Goal: Use online tool/utility: Utilize a website feature to perform a specific function

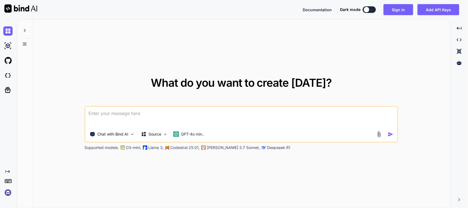
click at [164, 116] on textarea at bounding box center [242, 117] width 312 height 20
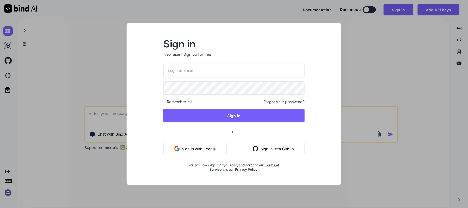
click at [202, 145] on button "Sign in with Google" at bounding box center [194, 148] width 63 height 13
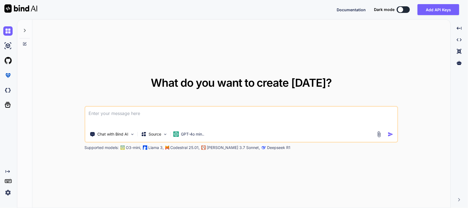
click at [176, 100] on div "What do you want to create [DATE]? Chat with Bind AI Source GPT-4o min.. Suppor…" at bounding box center [241, 113] width 313 height 73
click at [168, 110] on textarea at bounding box center [242, 117] width 312 height 20
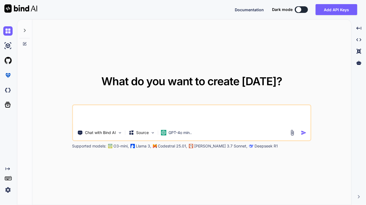
click at [97, 110] on textarea at bounding box center [192, 115] width 238 height 20
paste textarea "Hi [PERSON_NAME], While we scan Barcode the Multi-site quantity Move functional…"
type textarea "Please improve grammar for the following mail and add more line to make this ma…"
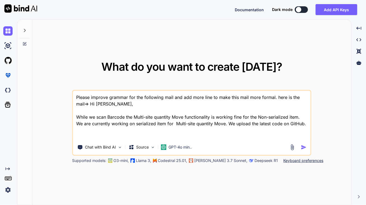
scroll to position [6, 0]
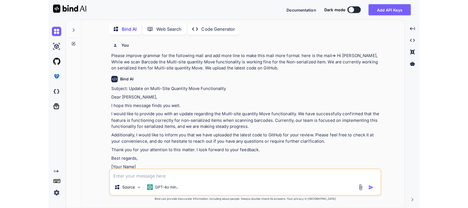
scroll to position [34, 0]
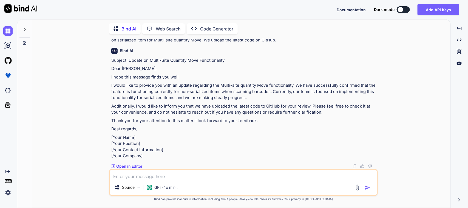
click at [124, 175] on textarea at bounding box center [243, 175] width 267 height 10
drag, startPoint x: 291, startPoint y: 84, endPoint x: 328, endPoint y: 87, distance: 37.7
click at [328, 87] on p "I would like to provide you with an update regarding the Multi-site quantity Mo…" at bounding box center [243, 91] width 265 height 19
copy p "our team is focused"
click at [147, 176] on textarea "Please remove ()" at bounding box center [243, 175] width 267 height 10
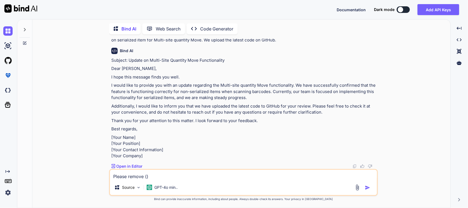
paste textarea "our team is focused"
click at [217, 176] on textarea "Please remove (our team is focused)" at bounding box center [243, 175] width 267 height 10
type textarea "Please remove (our team is focused) replaced by I focused"
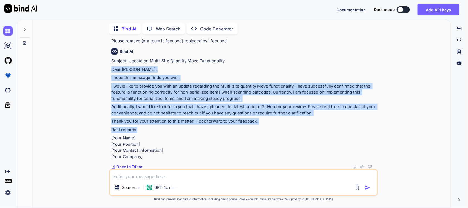
drag, startPoint x: 268, startPoint y: 143, endPoint x: 102, endPoint y: 88, distance: 174.3
click at [102, 88] on div "You Please improve grammar for the following mail and add more line to make thi…" at bounding box center [244, 123] width 414 height 169
copy div "Dear [PERSON_NAME], I hope this message finds you well. I would like to provide…"
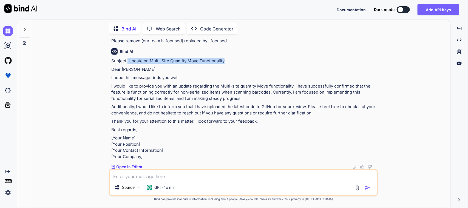
drag, startPoint x: 236, startPoint y: 75, endPoint x: 127, endPoint y: 78, distance: 108.3
click at [127, 78] on div "Bind AI Subject: Update on Multi-Site Quantity Move Functionality Dear [PERSON_…" at bounding box center [243, 107] width 265 height 126
copy p "Update on Multi-Site Quantity Move Functionality"
